Goal: Transaction & Acquisition: Purchase product/service

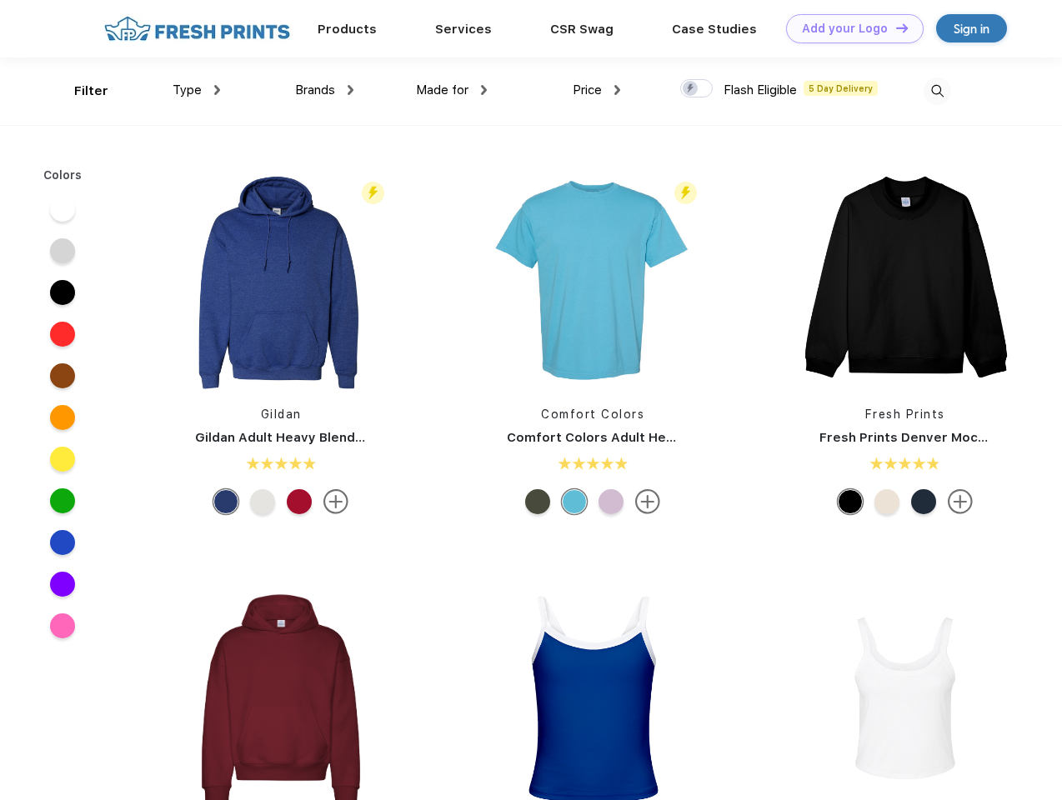
scroll to position [1, 0]
click at [849, 28] on link "Add your Logo Design Tool" at bounding box center [855, 28] width 138 height 29
click at [0, 0] on div "Design Tool" at bounding box center [0, 0] width 0 height 0
click at [894, 28] on link "Add your Logo Design Tool" at bounding box center [855, 28] width 138 height 29
click at [80, 91] on div "Filter" at bounding box center [91, 91] width 34 height 19
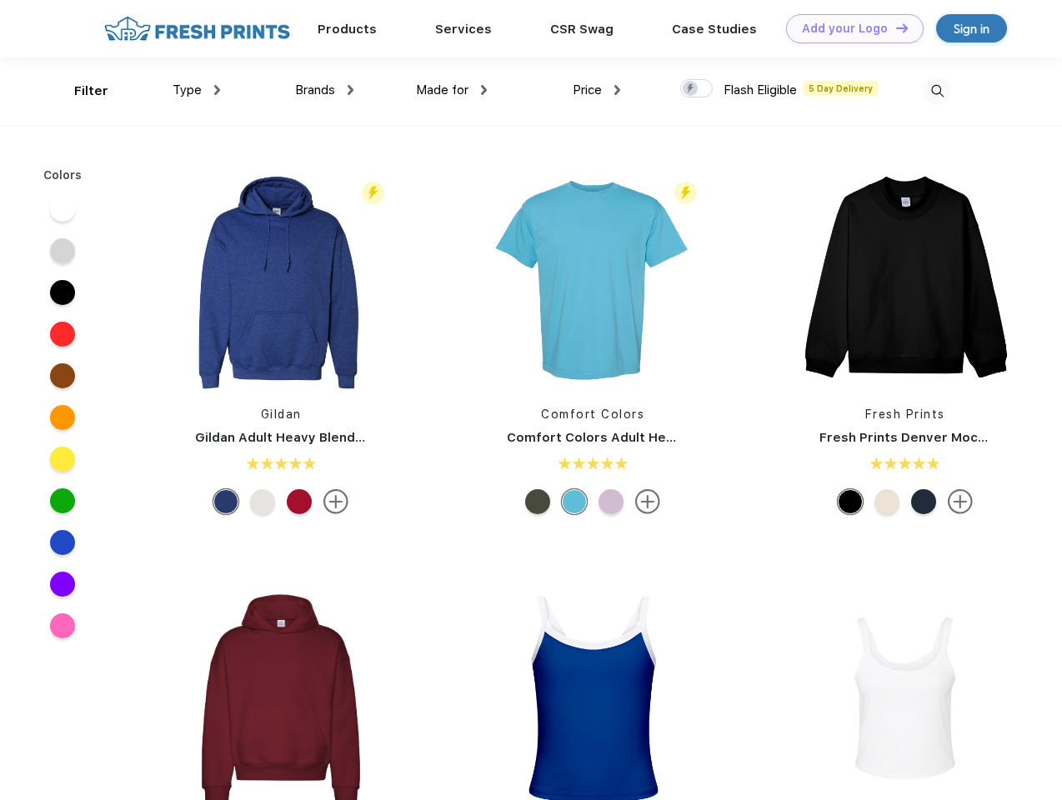
click at [197, 90] on span "Type" at bounding box center [187, 90] width 29 height 15
click at [324, 90] on span "Brands" at bounding box center [315, 90] width 40 height 15
click at [452, 90] on span "Made for" at bounding box center [442, 90] width 53 height 15
click at [597, 90] on span "Price" at bounding box center [587, 90] width 29 height 15
click at [697, 89] on div at bounding box center [696, 88] width 33 height 18
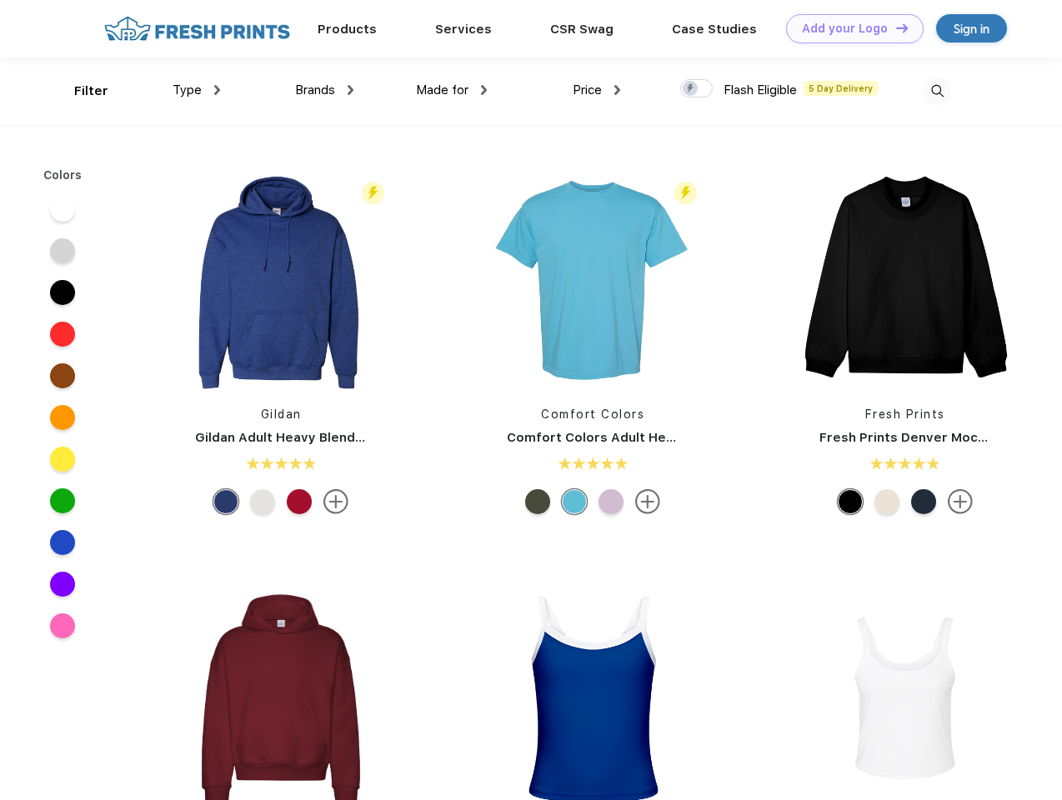
click at [691, 89] on input "checkbox" at bounding box center [685, 83] width 11 height 11
click at [937, 91] on img at bounding box center [938, 92] width 28 height 28
